Goal: Check status: Check status

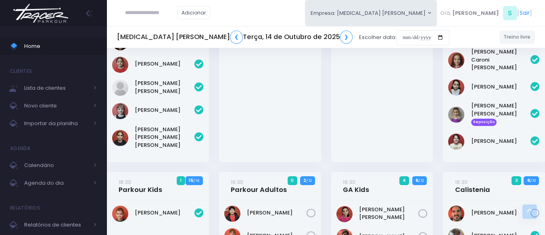
scroll to position [443, 0]
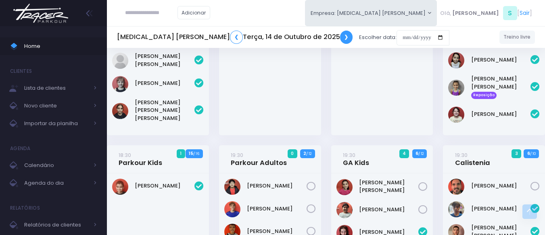
click at [340, 32] on link "❯" at bounding box center [346, 37] width 13 height 13
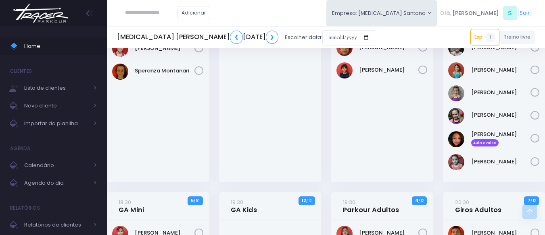
scroll to position [443, 0]
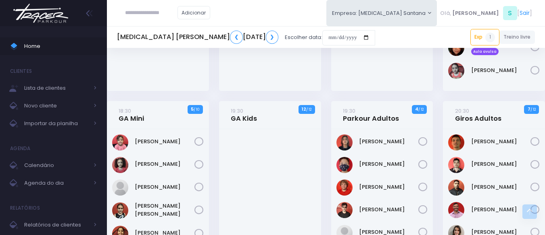
click at [270, 35] on h5 "[MEDICAL_DATA] Santana ❮ [DATE] ❯" at bounding box center [197, 37] width 161 height 13
click at [273, 37] on link "❯" at bounding box center [272, 37] width 13 height 13
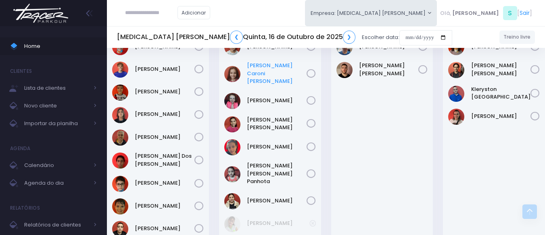
scroll to position [685, 0]
